Goal: Task Accomplishment & Management: Manage account settings

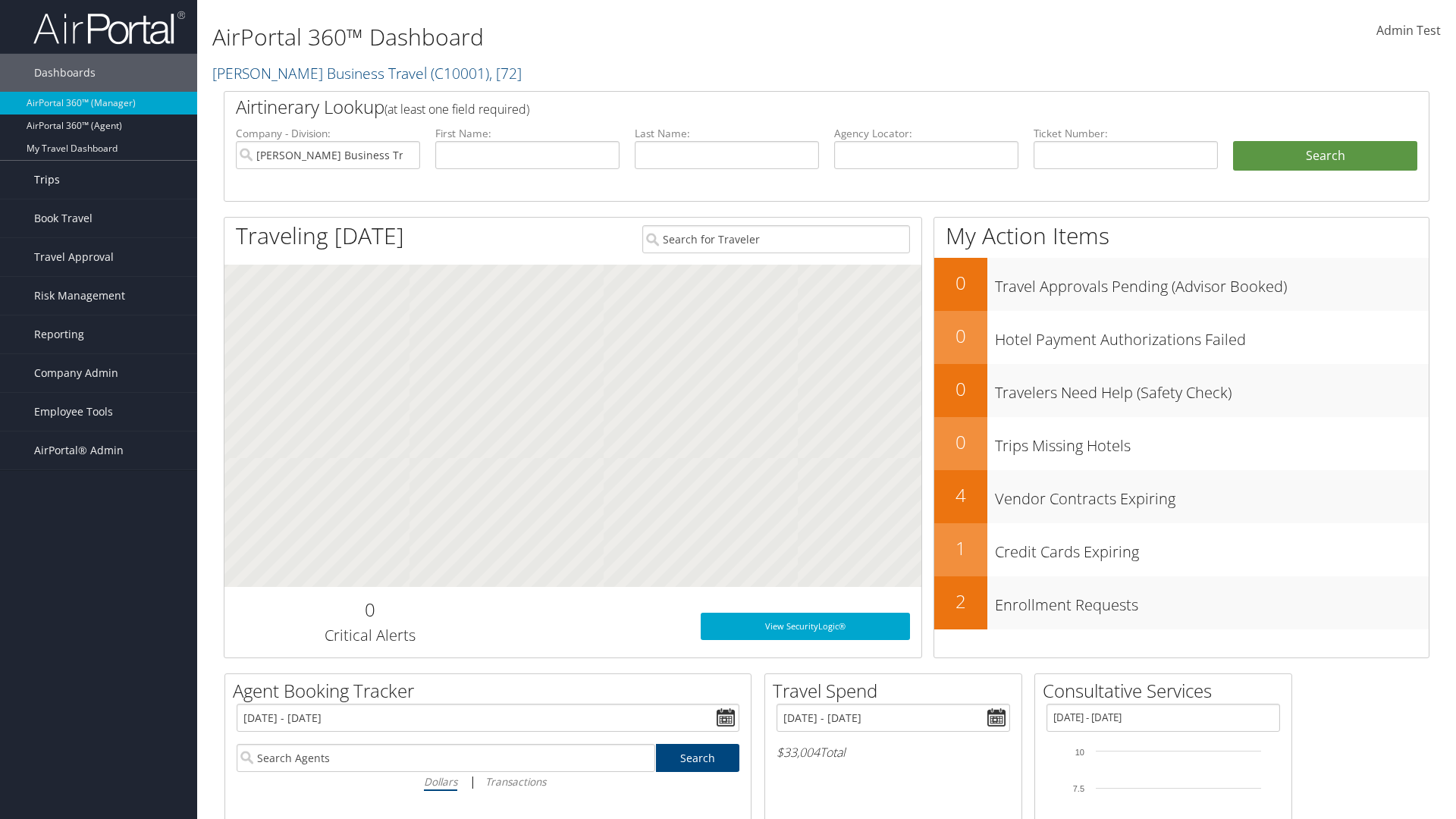
click at [98, 180] on link "Trips" at bounding box center [98, 180] width 197 height 38
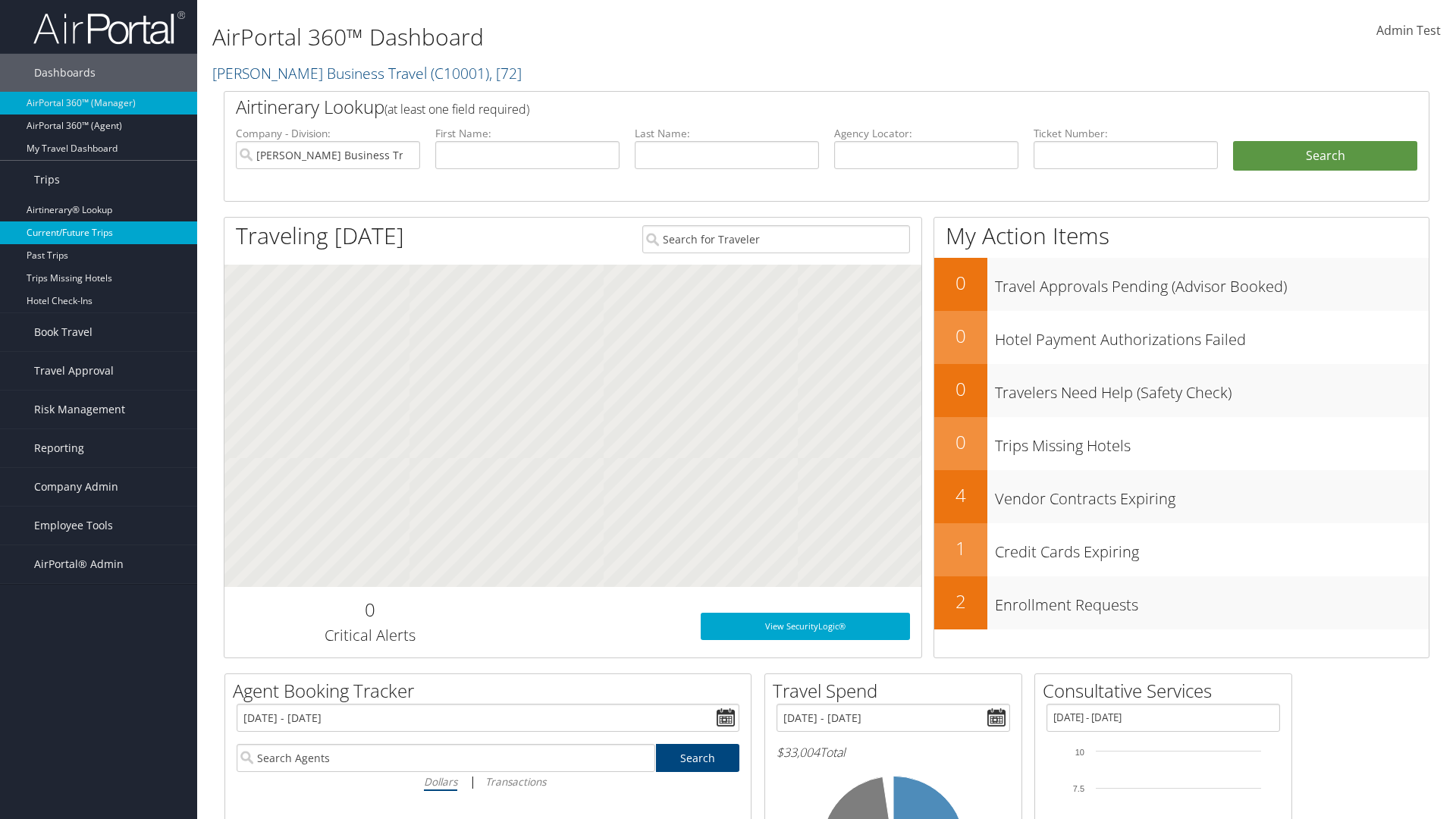
click at [98, 233] on link "Current/Future Trips" at bounding box center [98, 233] width 197 height 23
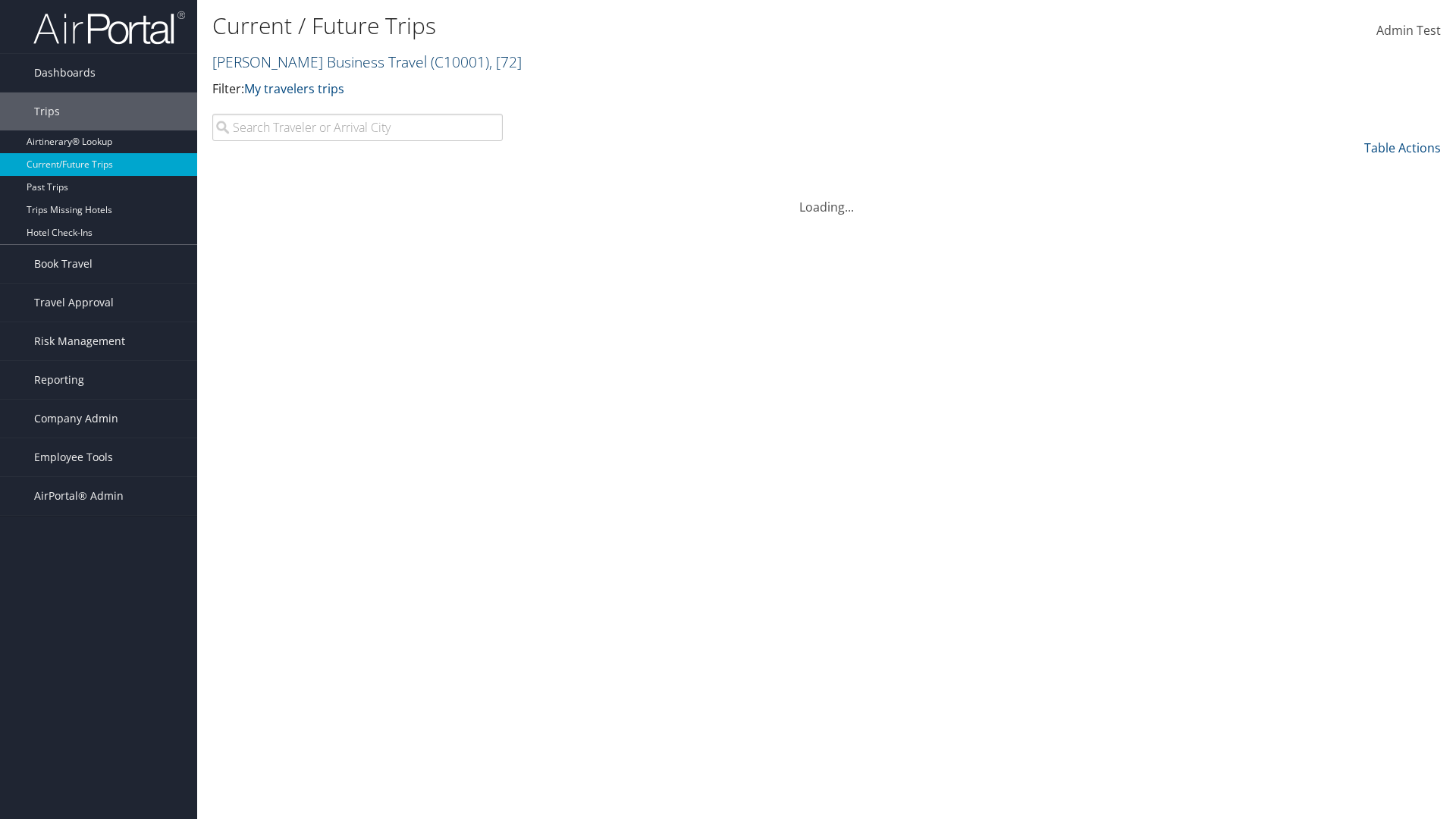
click at [312, 62] on link "[PERSON_NAME] Business Travel ( C10001 ) , [ 72 ]" at bounding box center [367, 62] width 309 height 21
click at [0, 0] on input "search" at bounding box center [0, 0] width 0 height 0
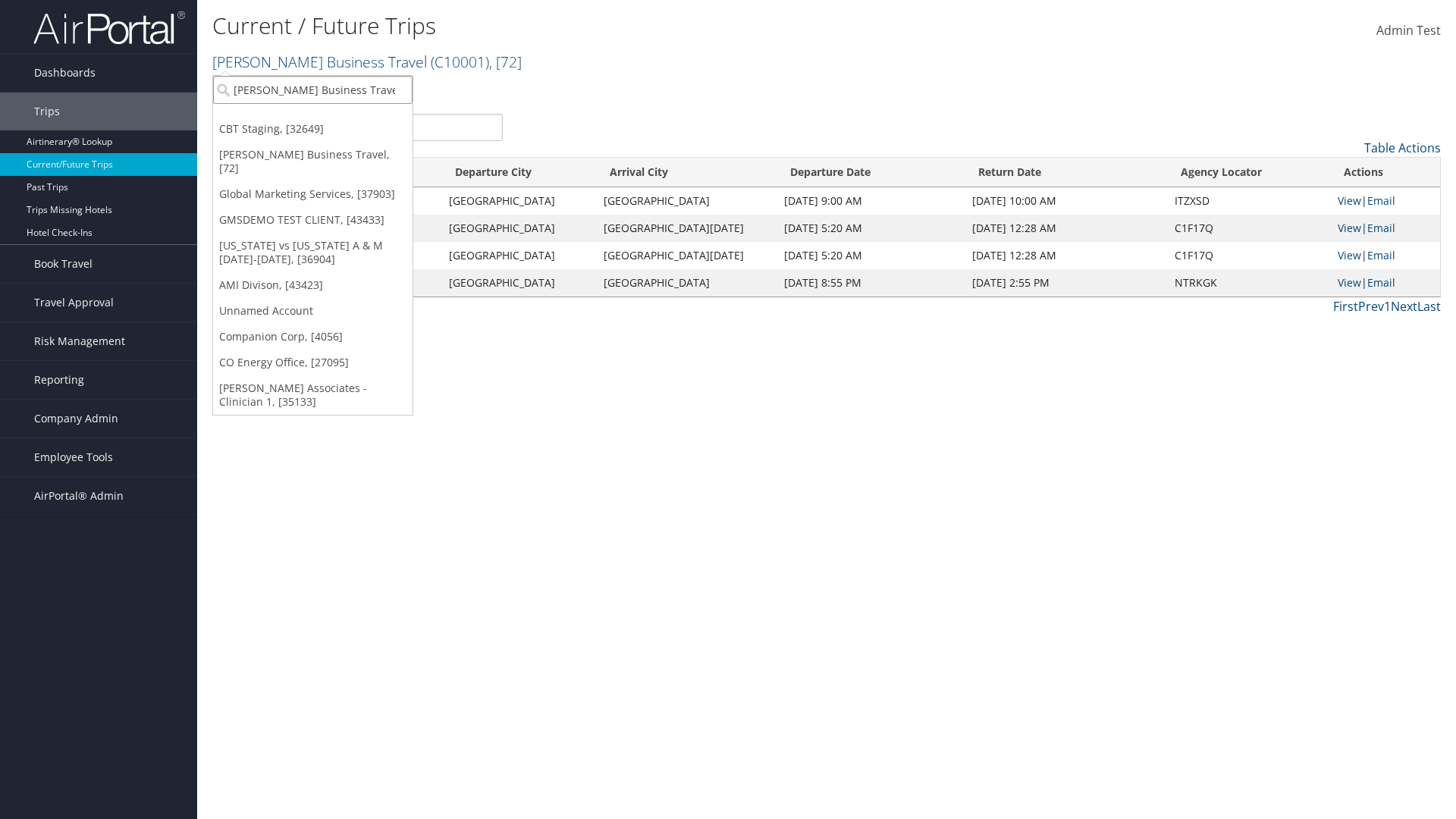
type input "[PERSON_NAME] Business Travel"
click at [333, 117] on div "Christopherson Business Travel (C10001), [72]" at bounding box center [333, 117] width 258 height 14
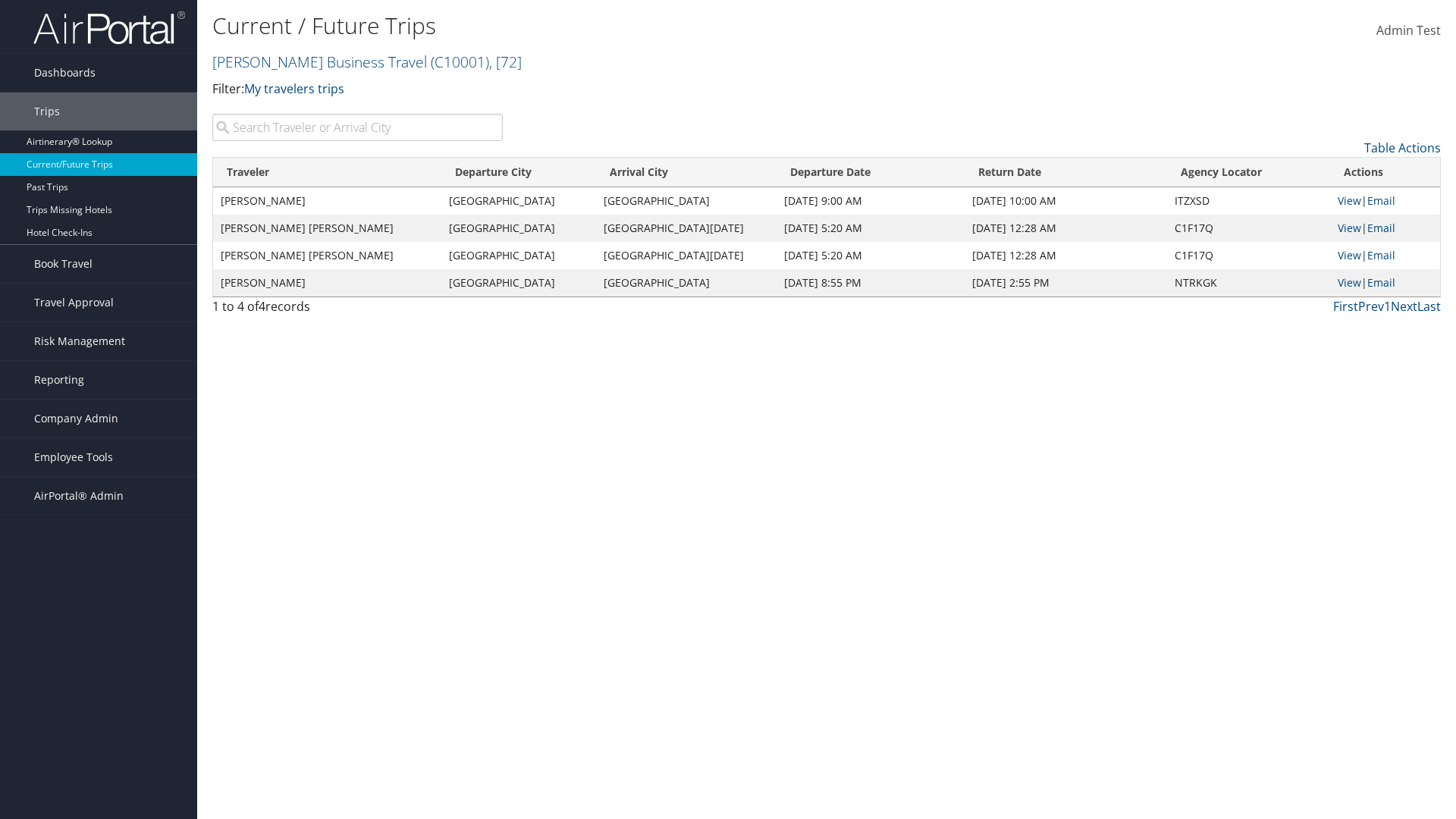
click at [357, 127] on input "search" at bounding box center [357, 127] width 291 height 27
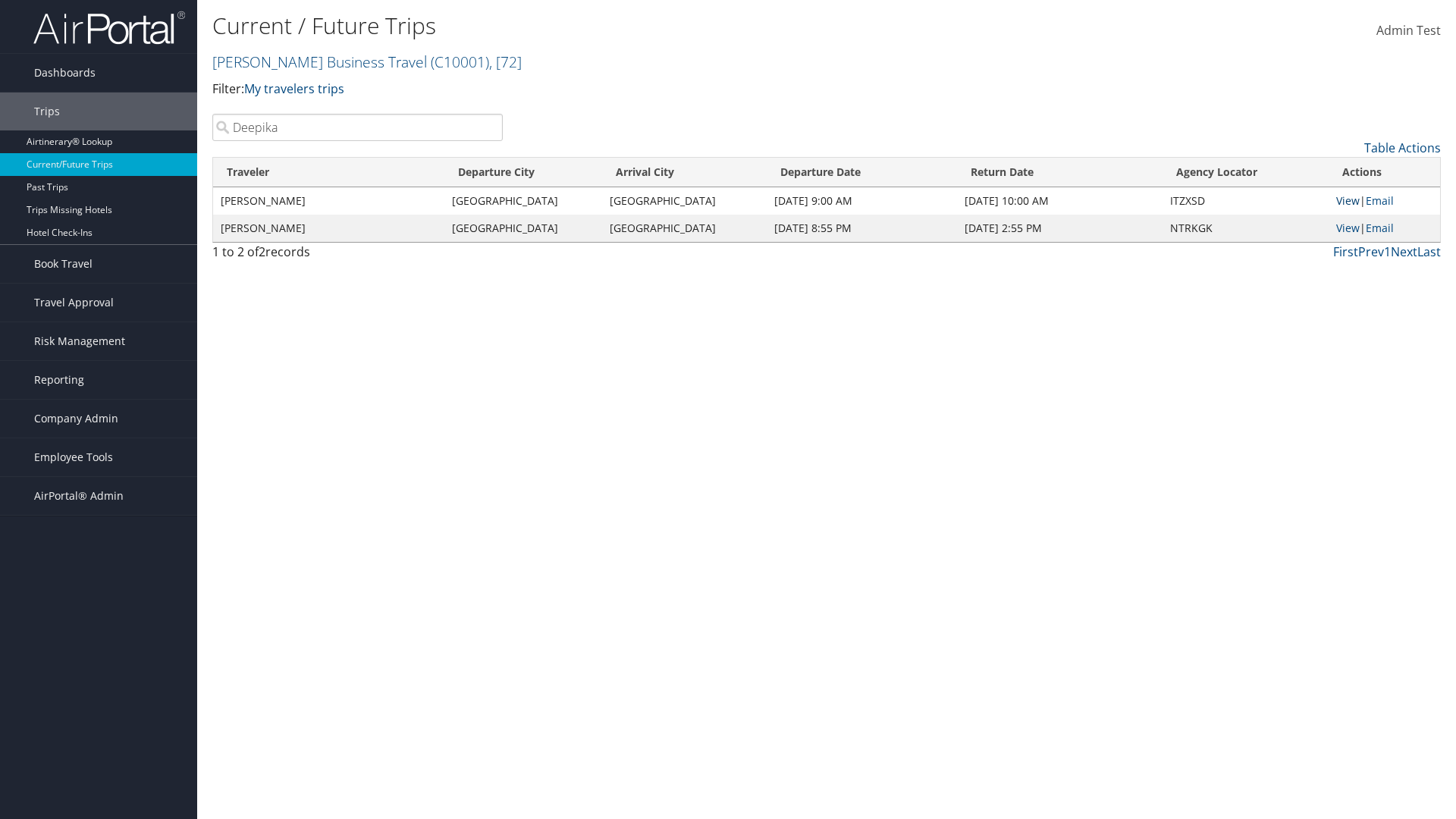
type input "Deepika"
click at [1347, 200] on link "View" at bounding box center [1347, 200] width 23 height 15
click at [98, 419] on span "Company Admin" at bounding box center [76, 418] width 84 height 38
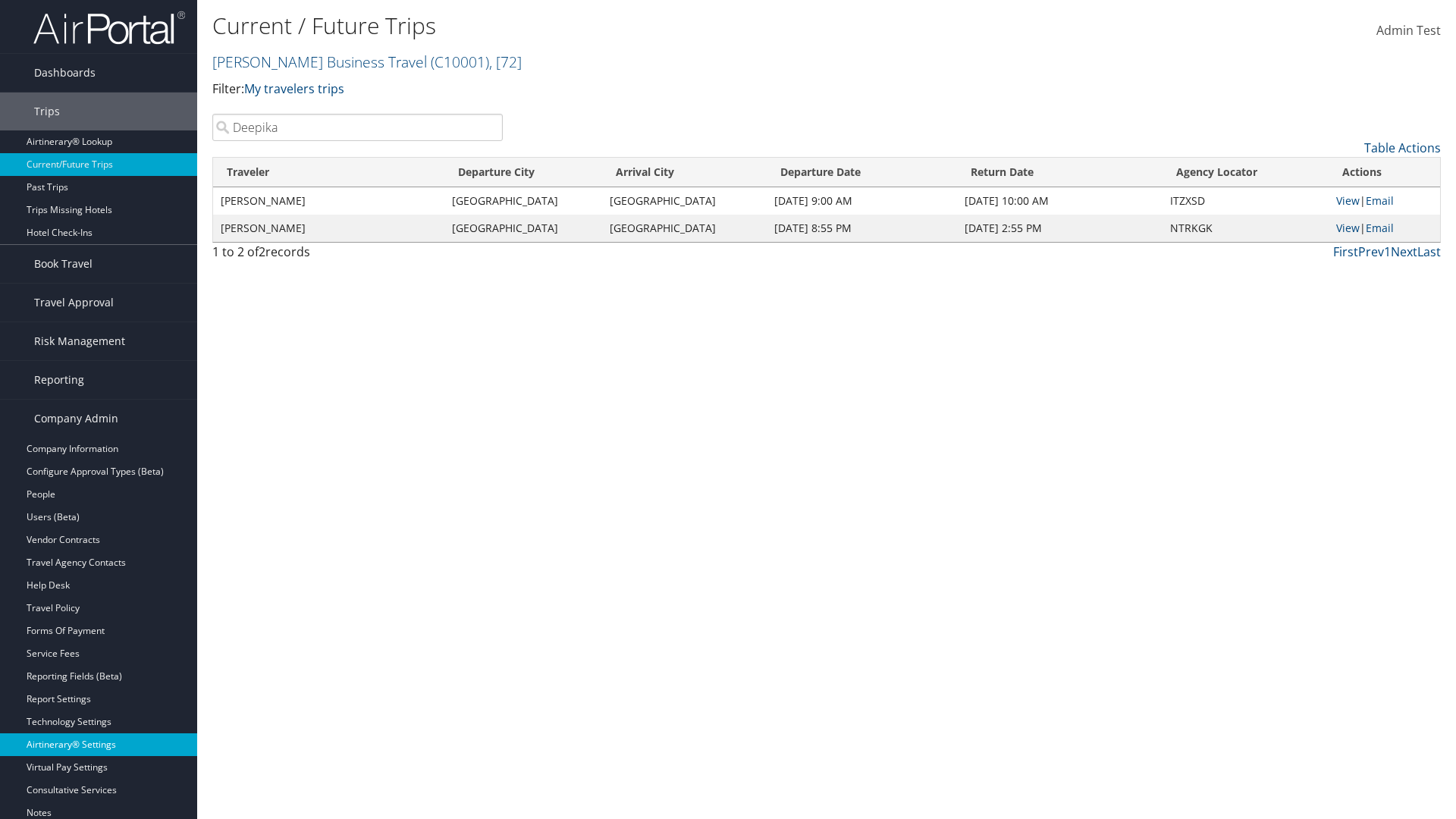
click at [98, 745] on link "Airtinerary® Settings" at bounding box center [98, 745] width 197 height 23
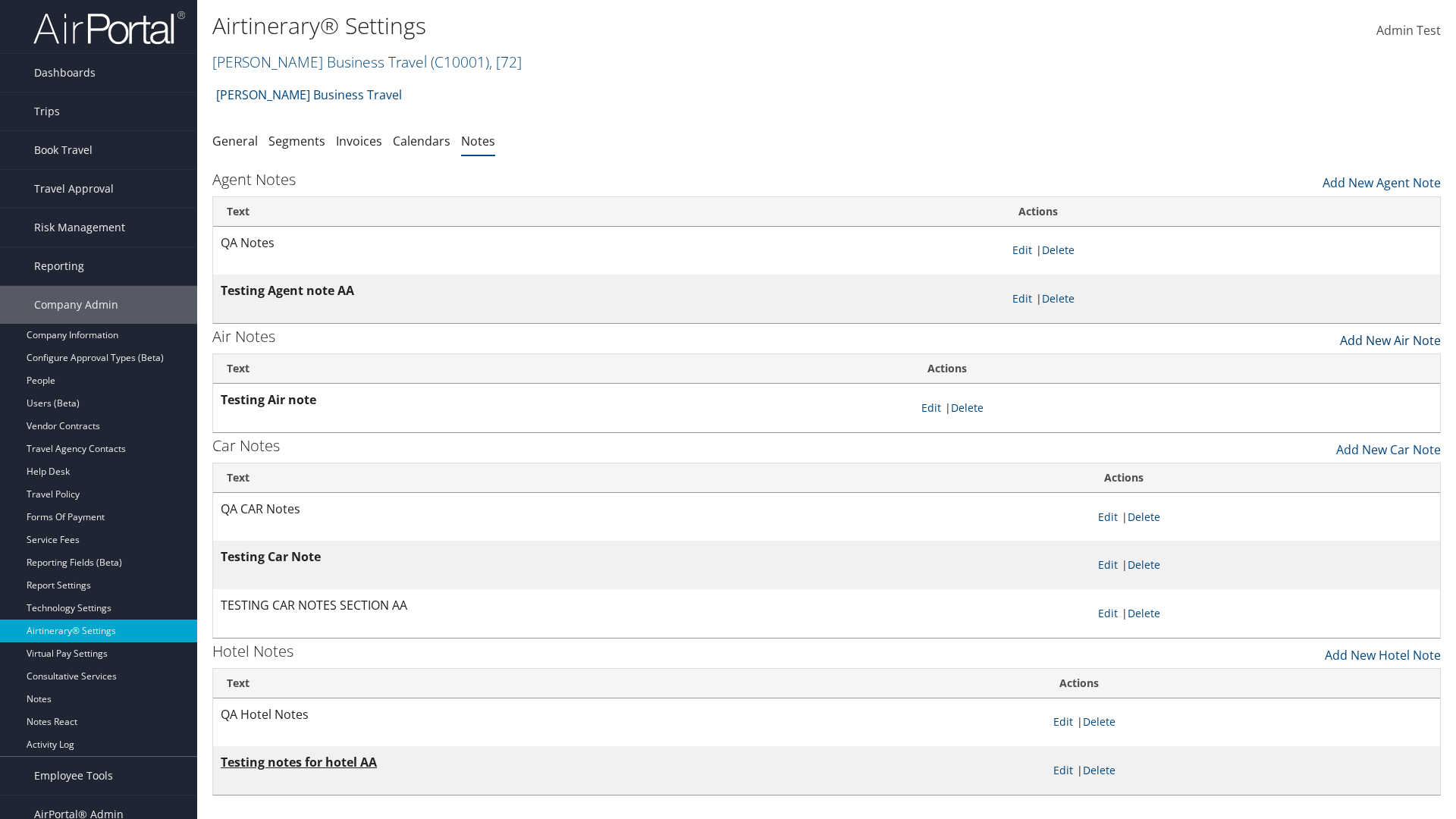
click at [1390, 336] on link "Add New Air Note" at bounding box center [1390, 337] width 101 height 26
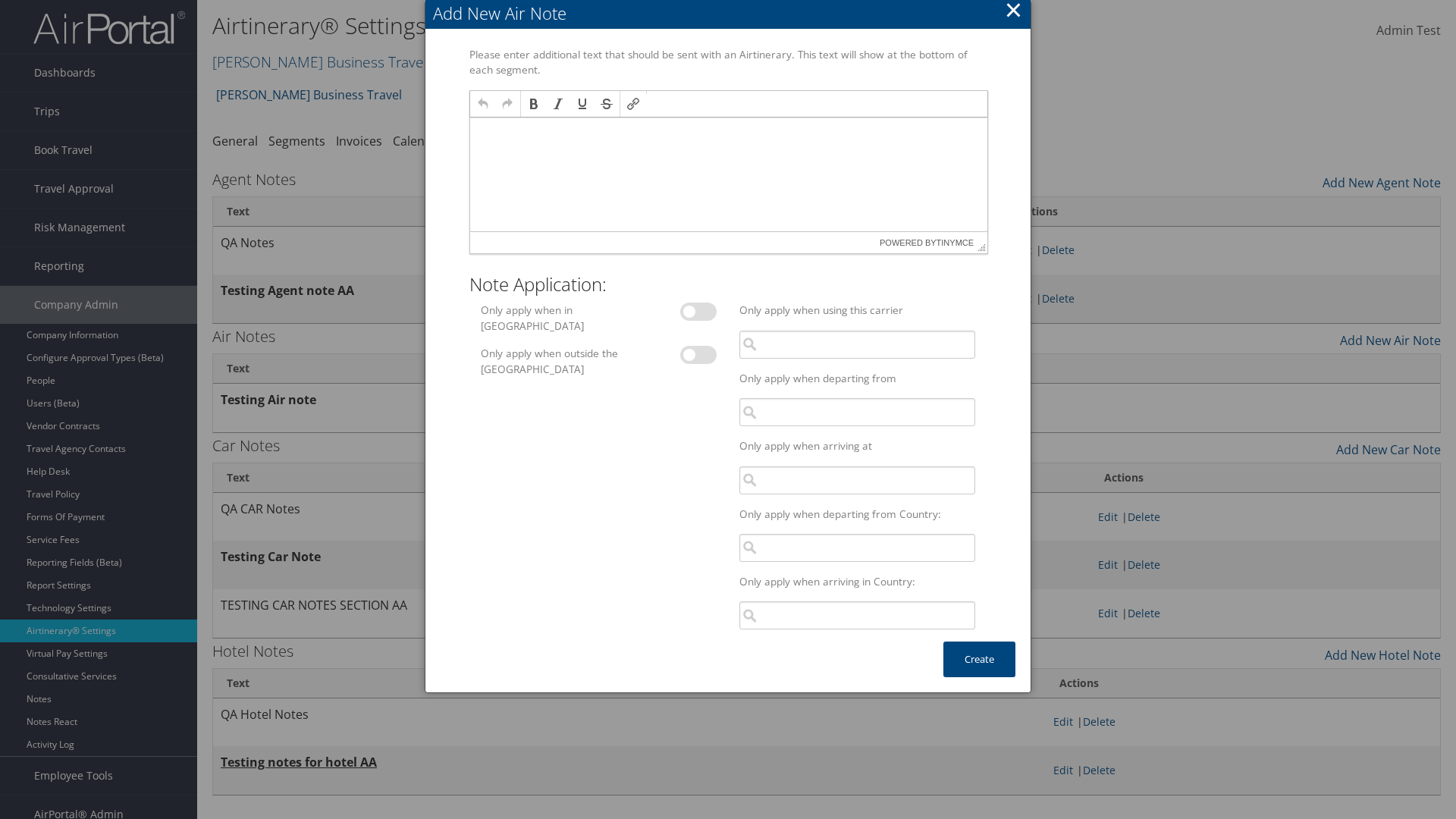
click at [728, 131] on p at bounding box center [728, 132] width 505 height 12
click at [979, 659] on button "Create" at bounding box center [979, 659] width 72 height 36
